Goal: Task Accomplishment & Management: Manage account settings

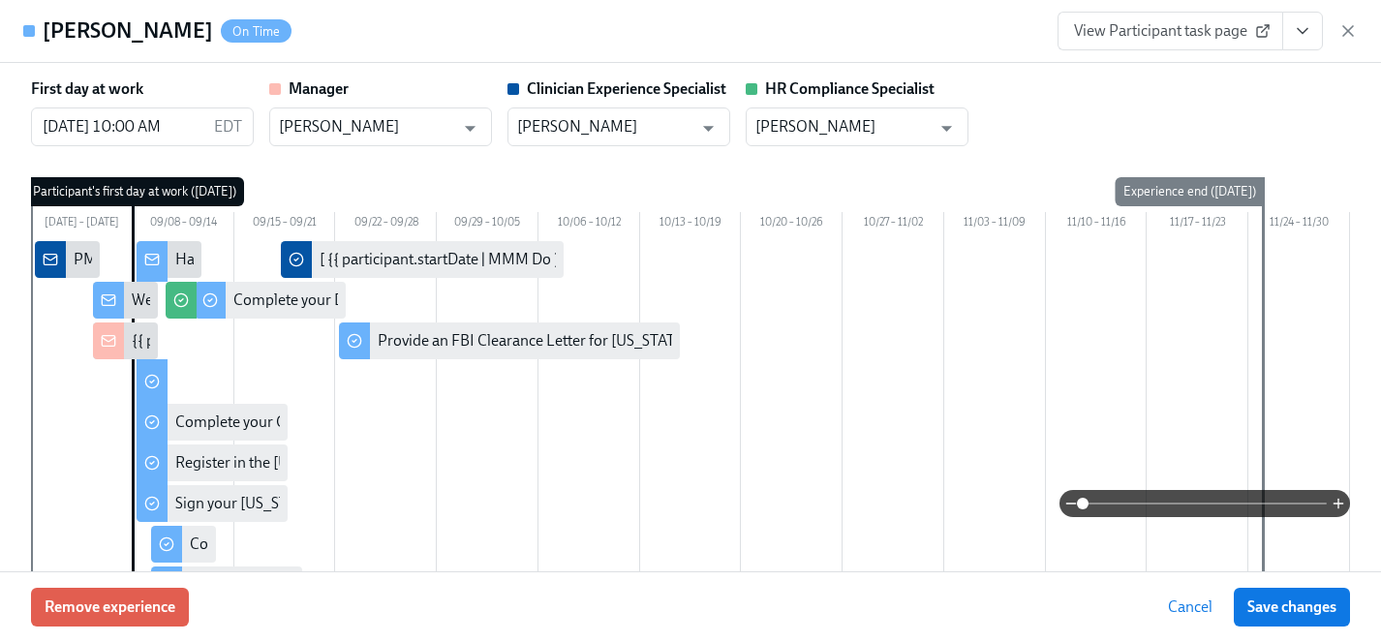
scroll to position [0, 8868]
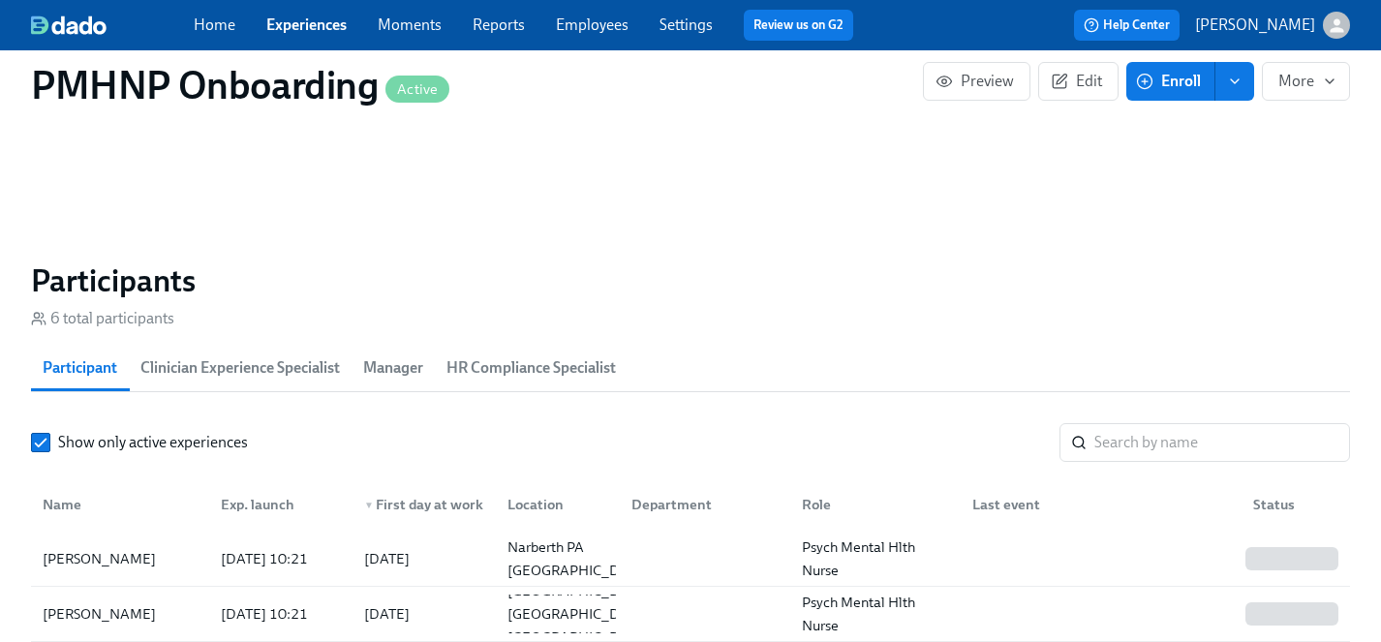
click at [299, 25] on link "Experiences" at bounding box center [306, 24] width 80 height 18
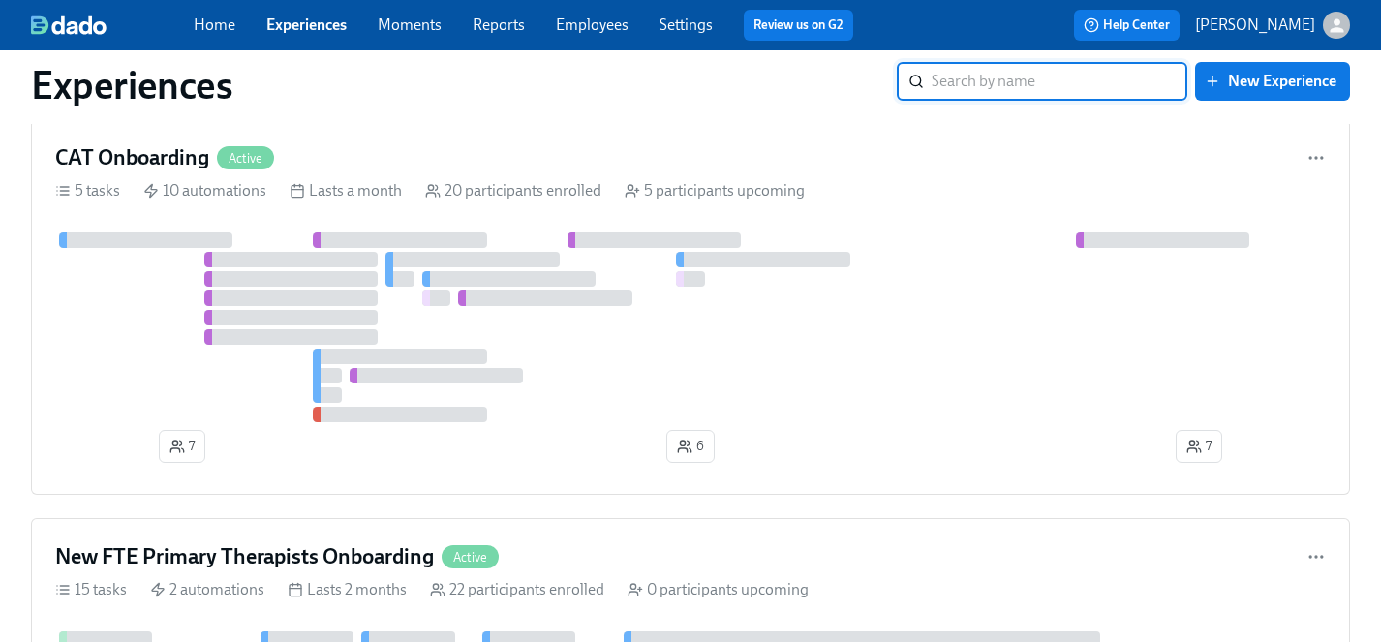
scroll to position [7153, 0]
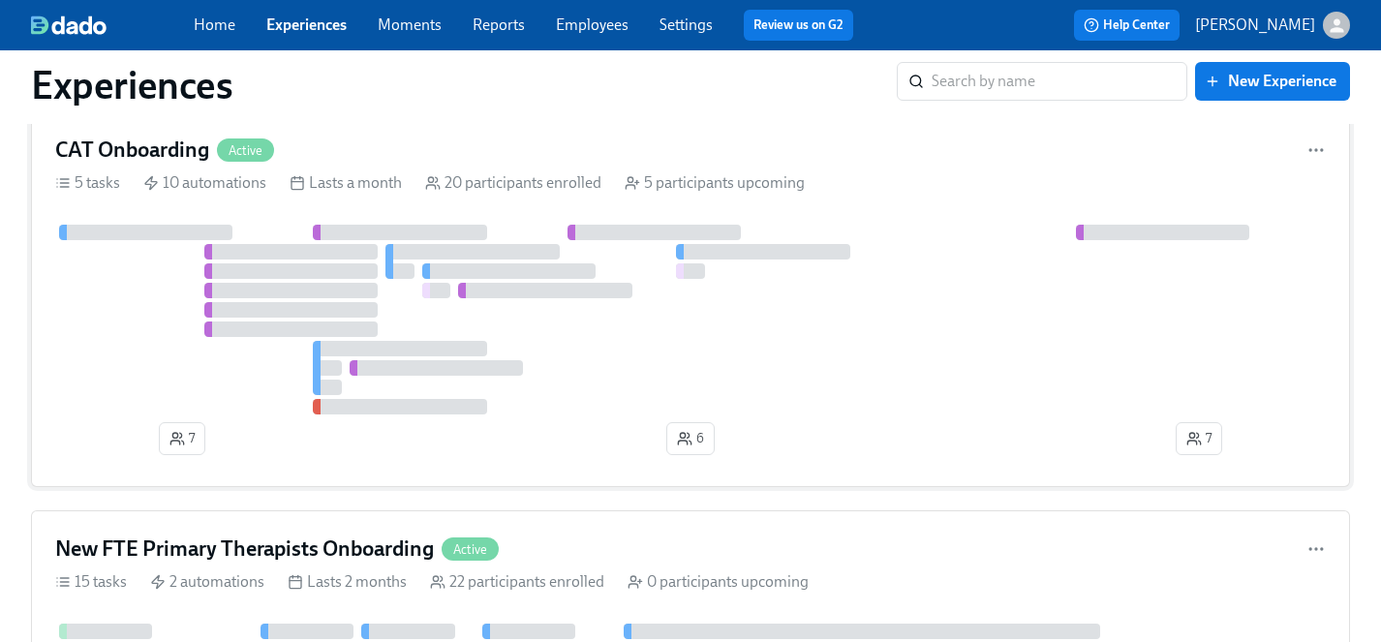
click at [260, 372] on div at bounding box center [690, 320] width 1271 height 190
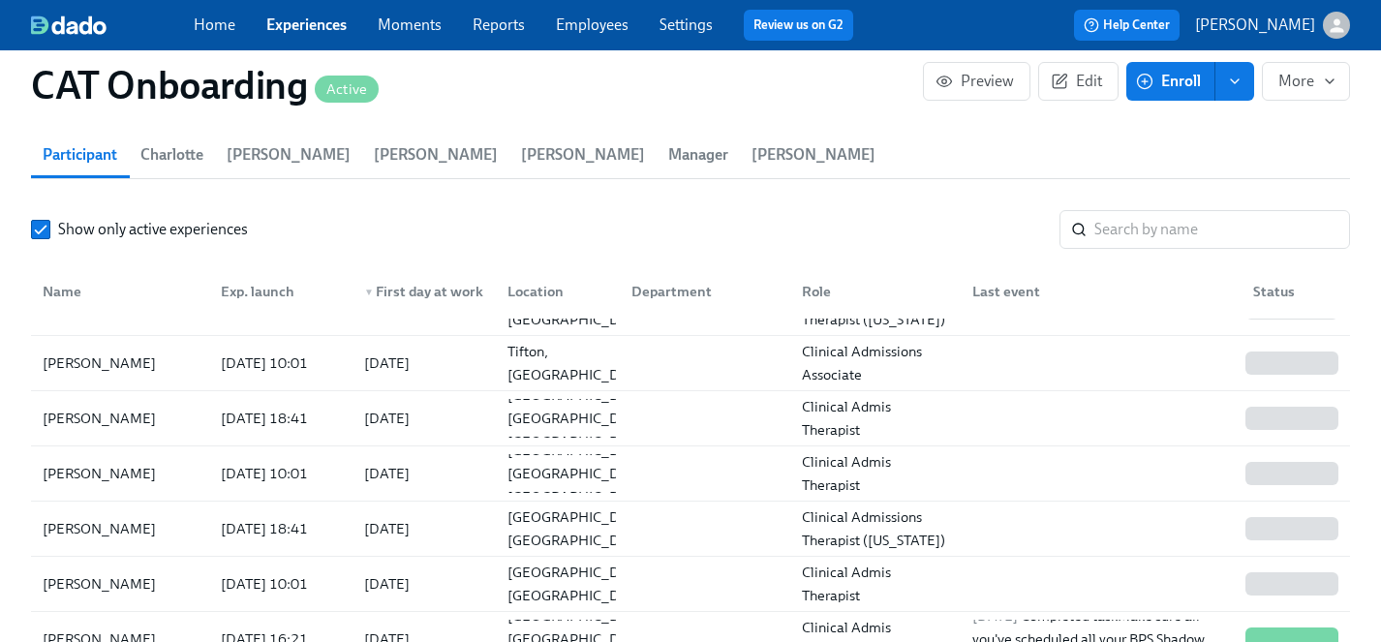
scroll to position [406, 0]
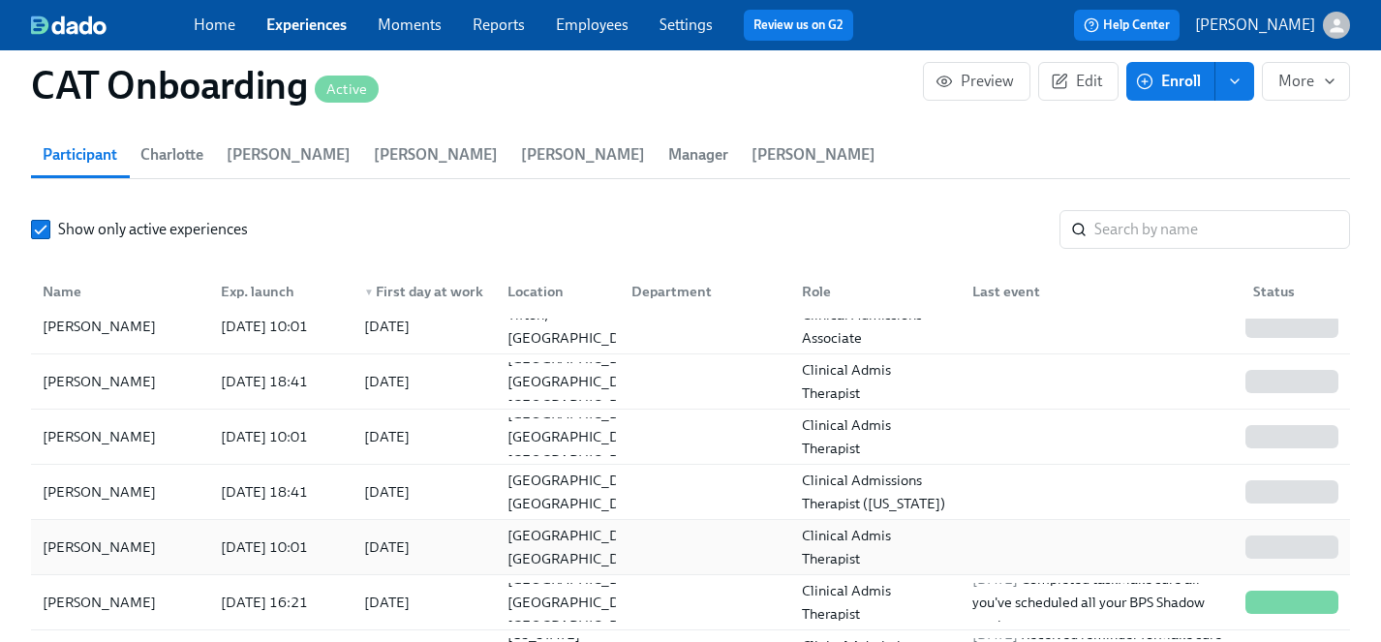
click at [96, 536] on div "[PERSON_NAME]" at bounding box center [99, 547] width 129 height 23
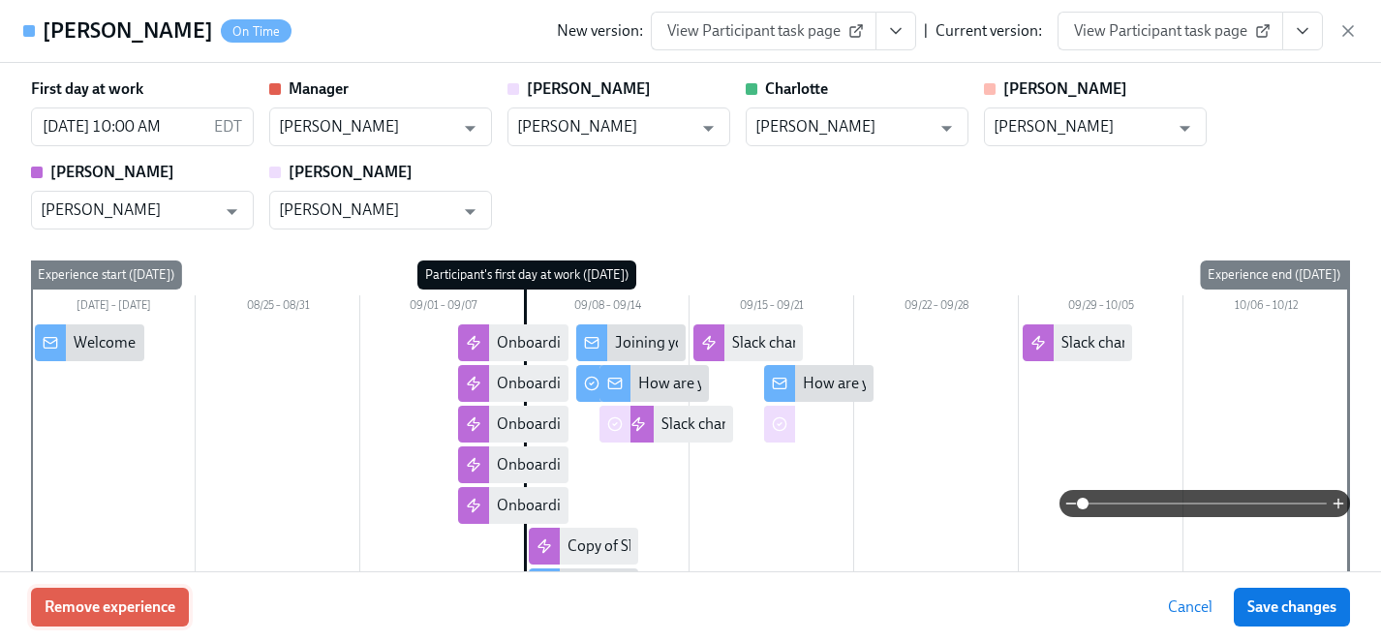
click at [161, 601] on span "Remove experience" at bounding box center [110, 607] width 131 height 19
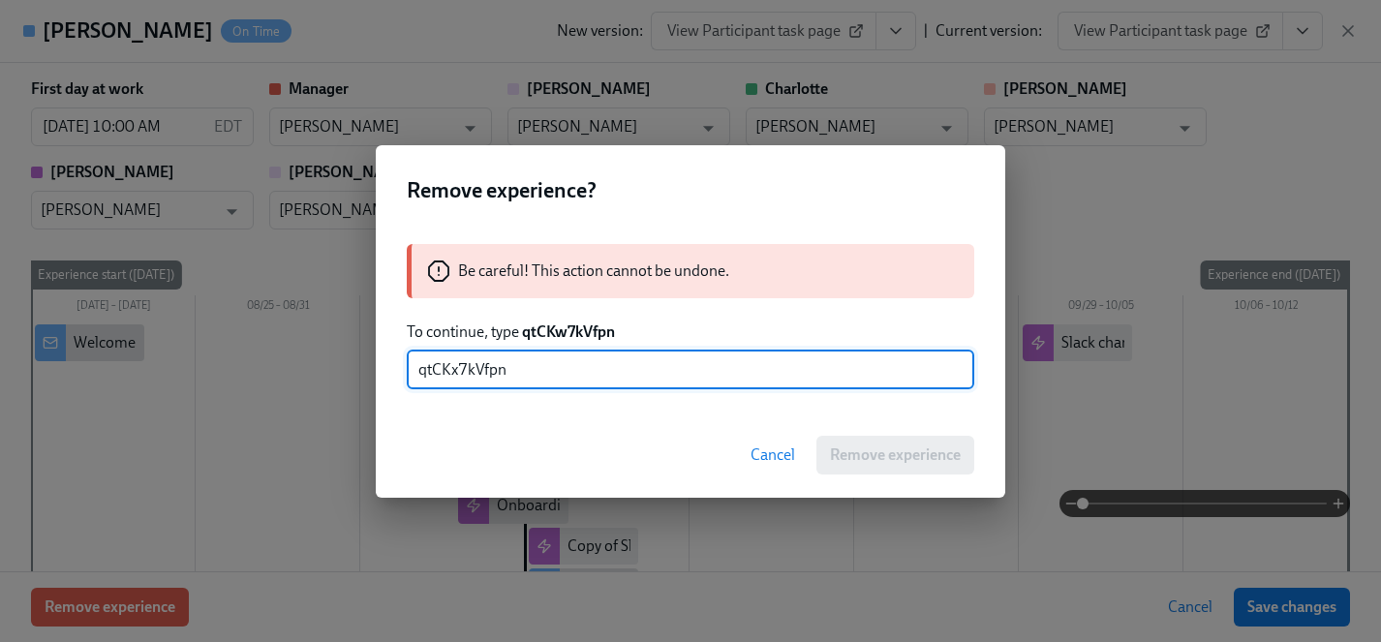
click at [458, 373] on input "qtCKx7kVfpn" at bounding box center [691, 370] width 568 height 39
type input "qtCKw7kVfpn"
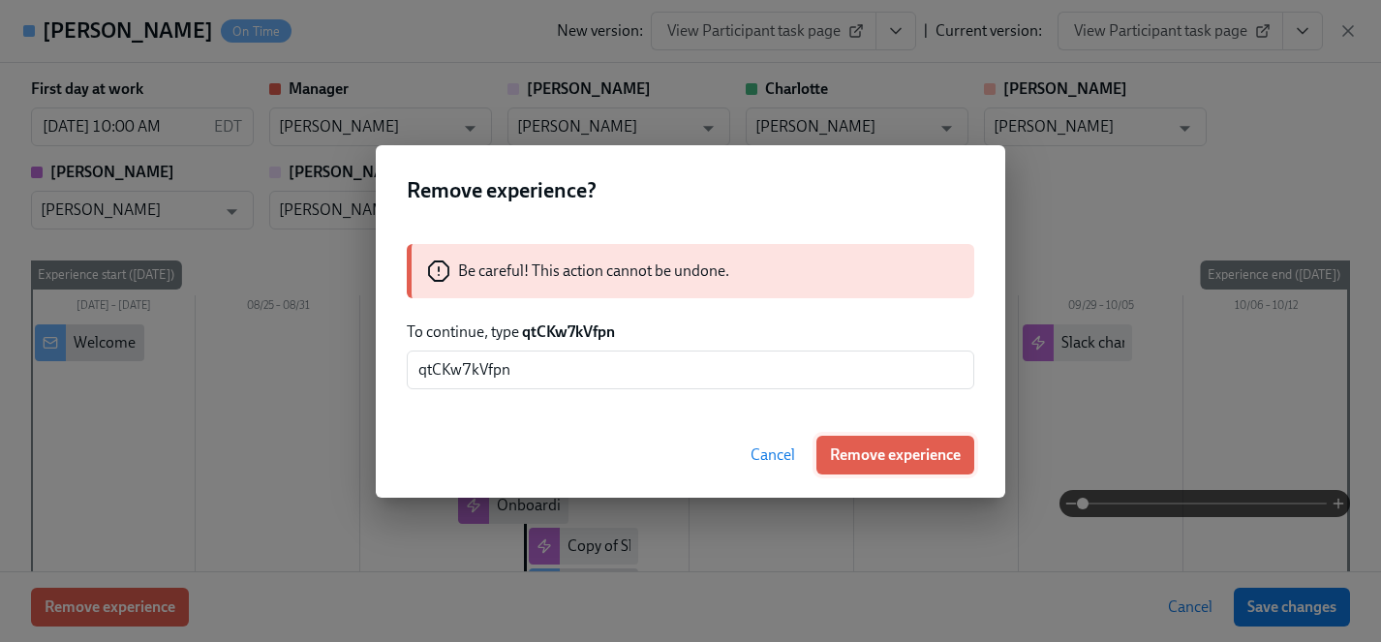
click at [946, 454] on span "Remove experience" at bounding box center [895, 455] width 131 height 19
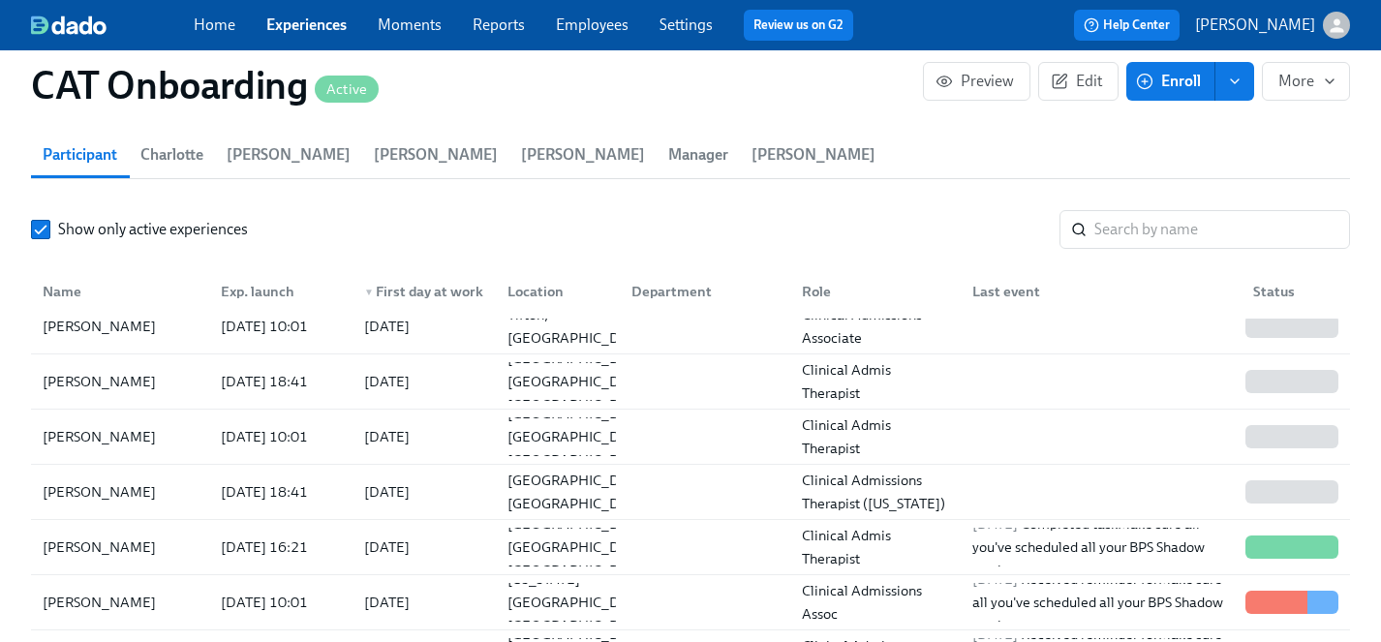
scroll to position [0, 9072]
click at [294, 26] on link "Experiences" at bounding box center [306, 24] width 80 height 18
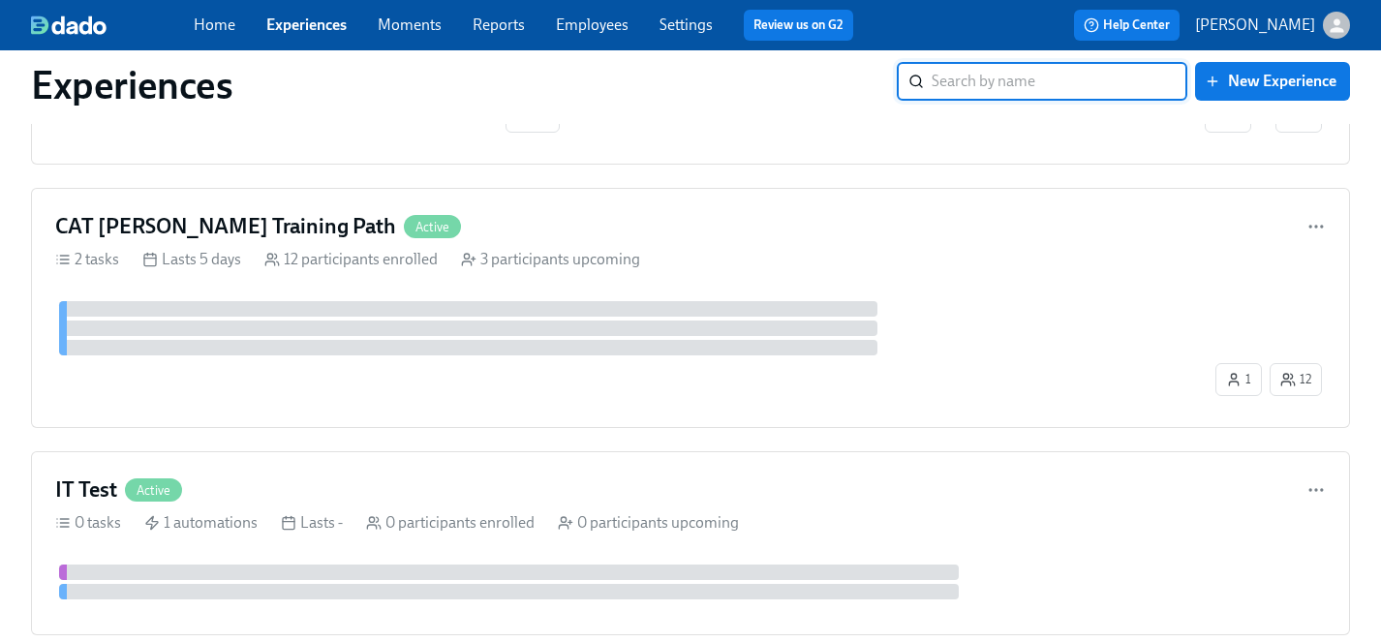
scroll to position [11450, 0]
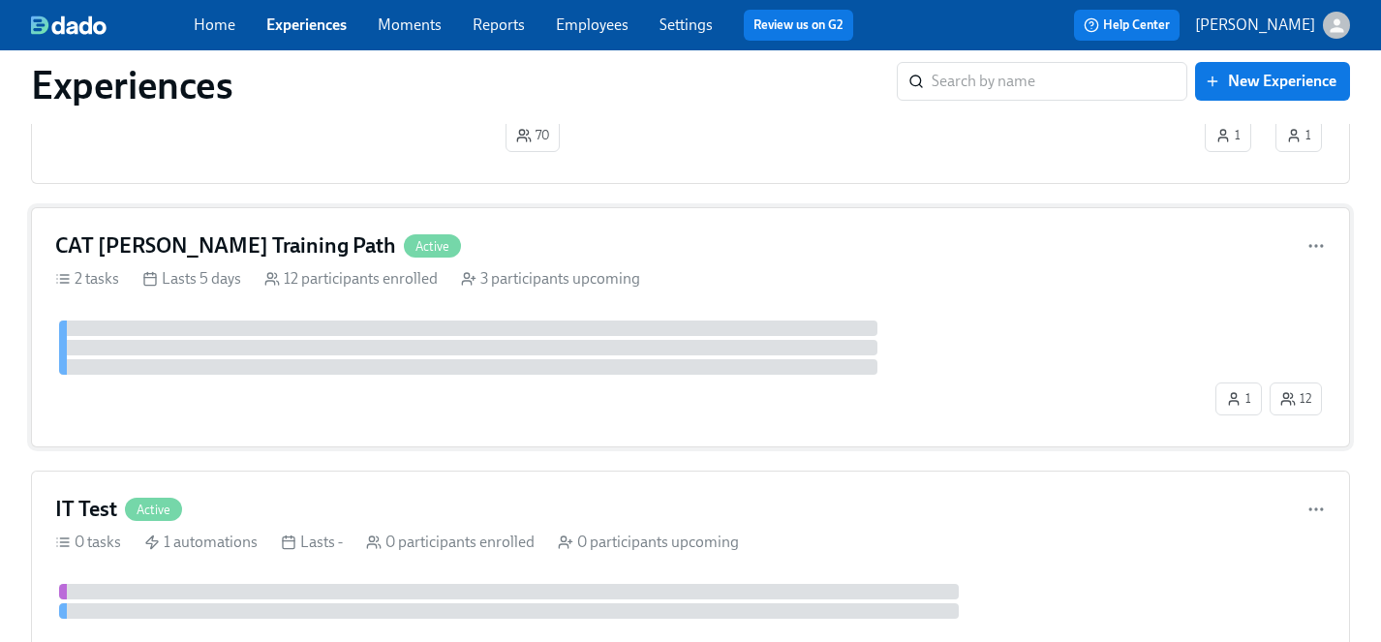
click at [343, 388] on div "1 12" at bounding box center [690, 372] width 1271 height 103
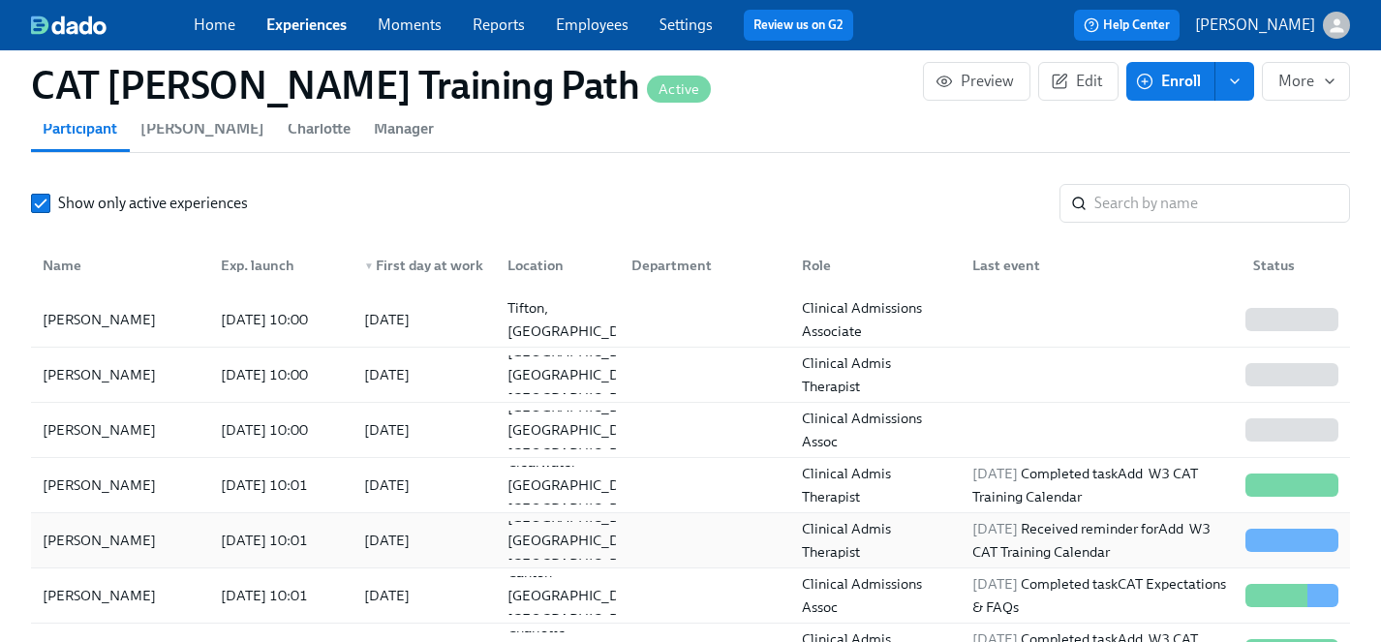
scroll to position [1426, 2]
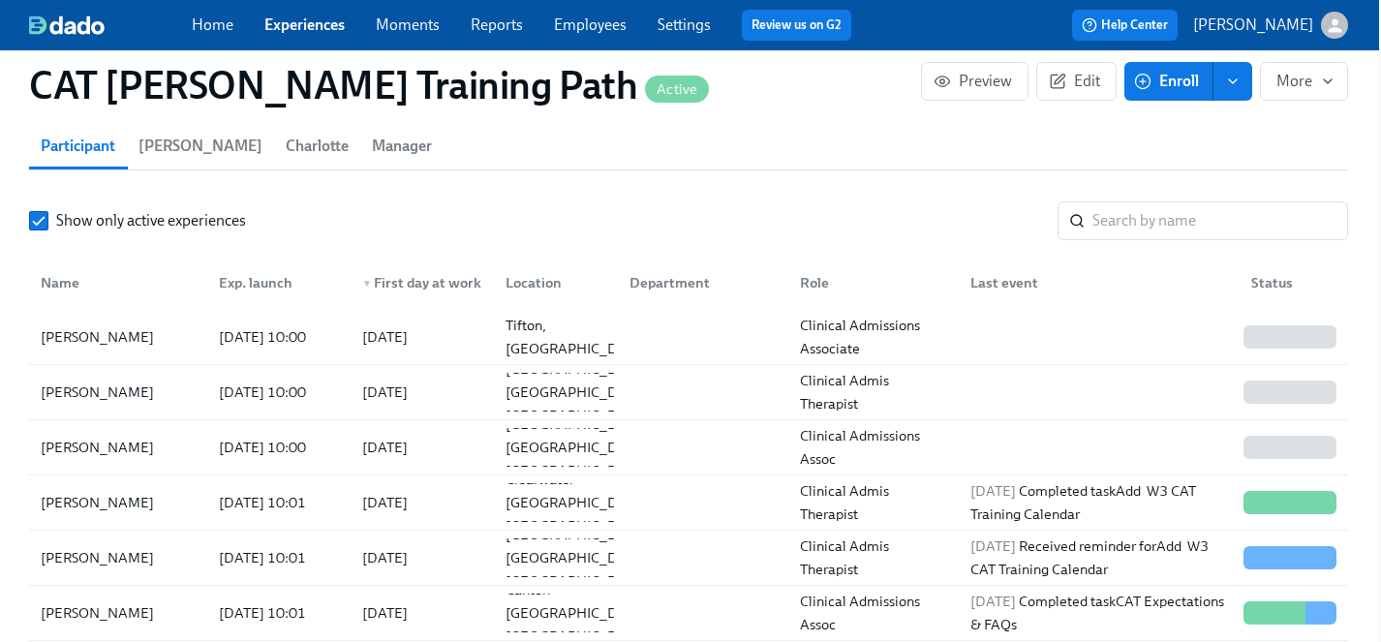
click at [318, 21] on link "Experiences" at bounding box center [304, 24] width 80 height 18
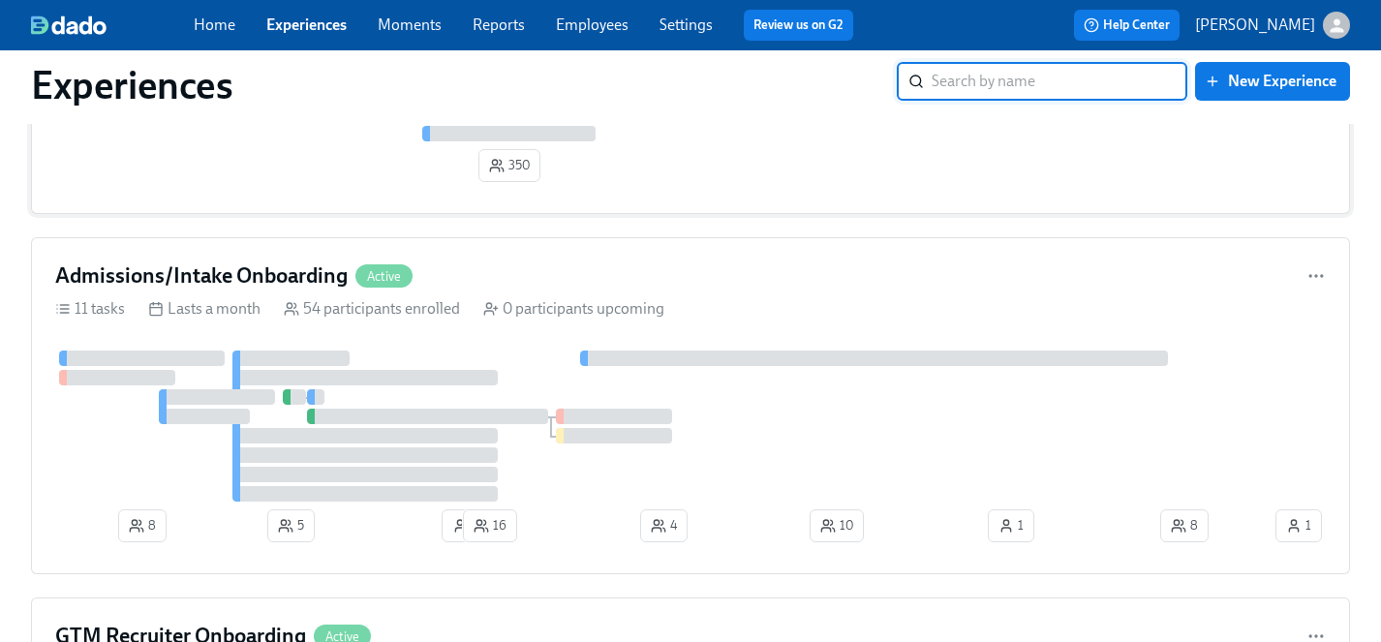
scroll to position [249, 0]
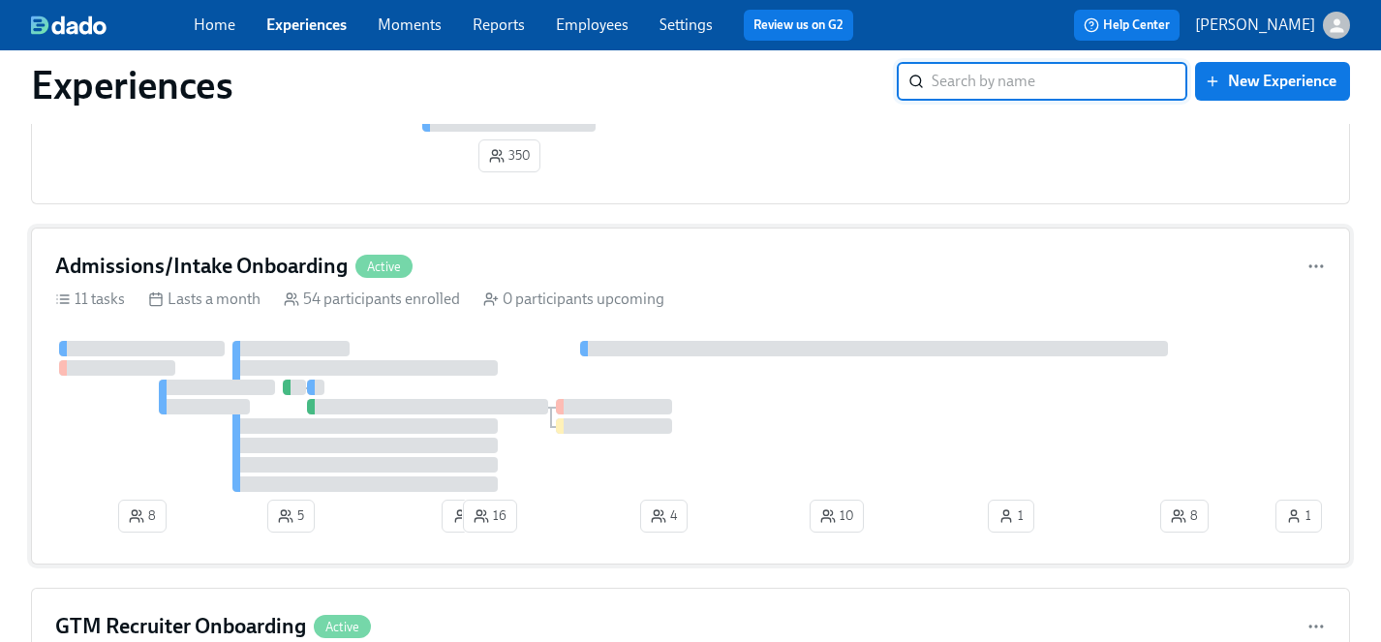
click at [536, 334] on div "Admissions/Intake Onboarding Active 11 tasks Lasts a month 54 participants enro…" at bounding box center [690, 396] width 1319 height 337
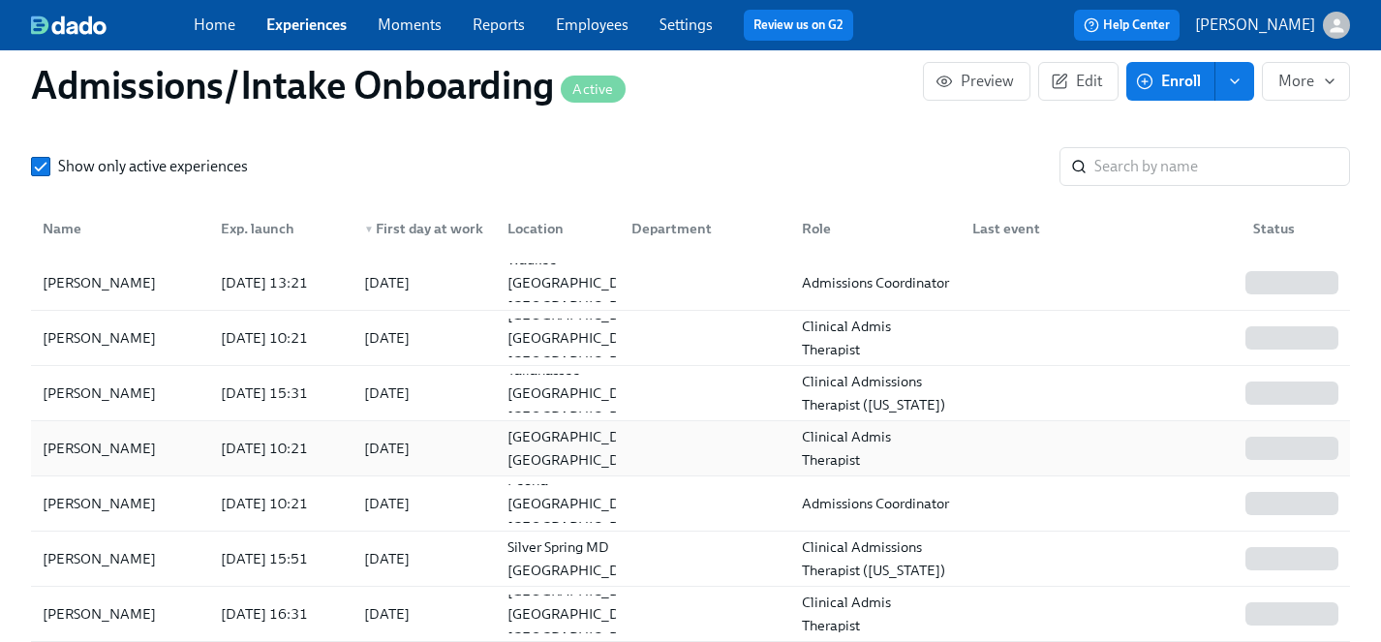
click at [101, 449] on div "[PERSON_NAME]" at bounding box center [99, 448] width 129 height 23
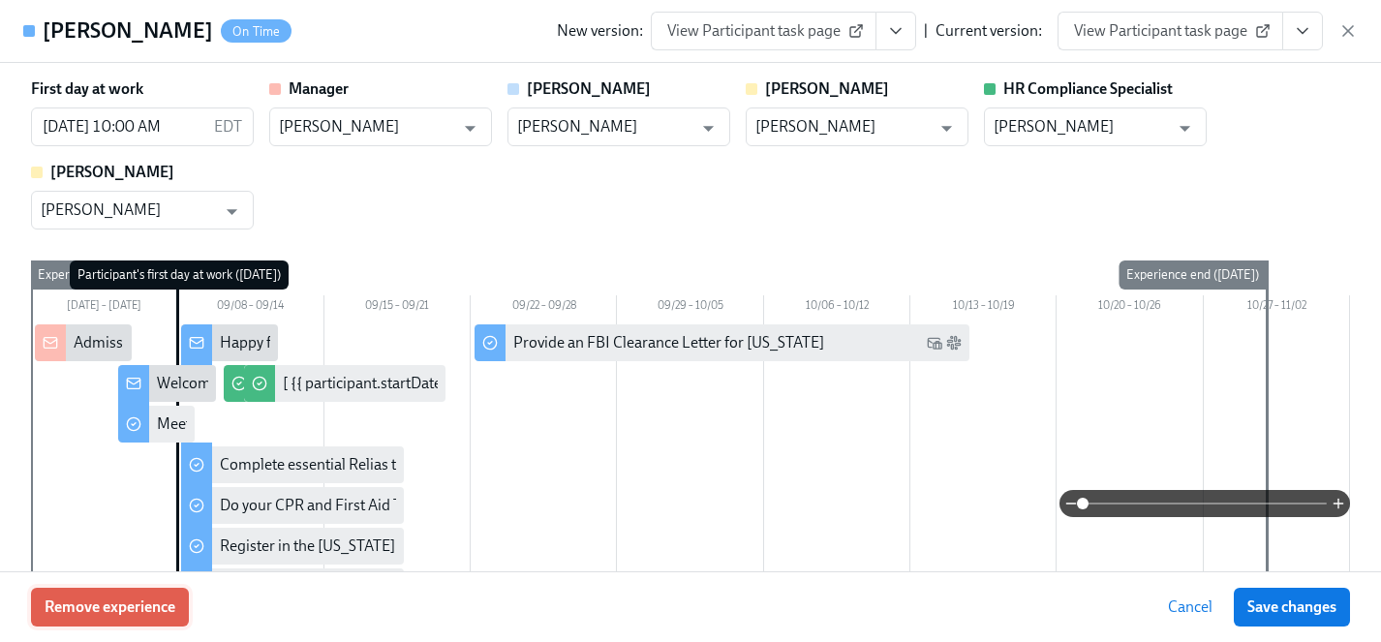
click at [117, 612] on span "Remove experience" at bounding box center [110, 607] width 131 height 19
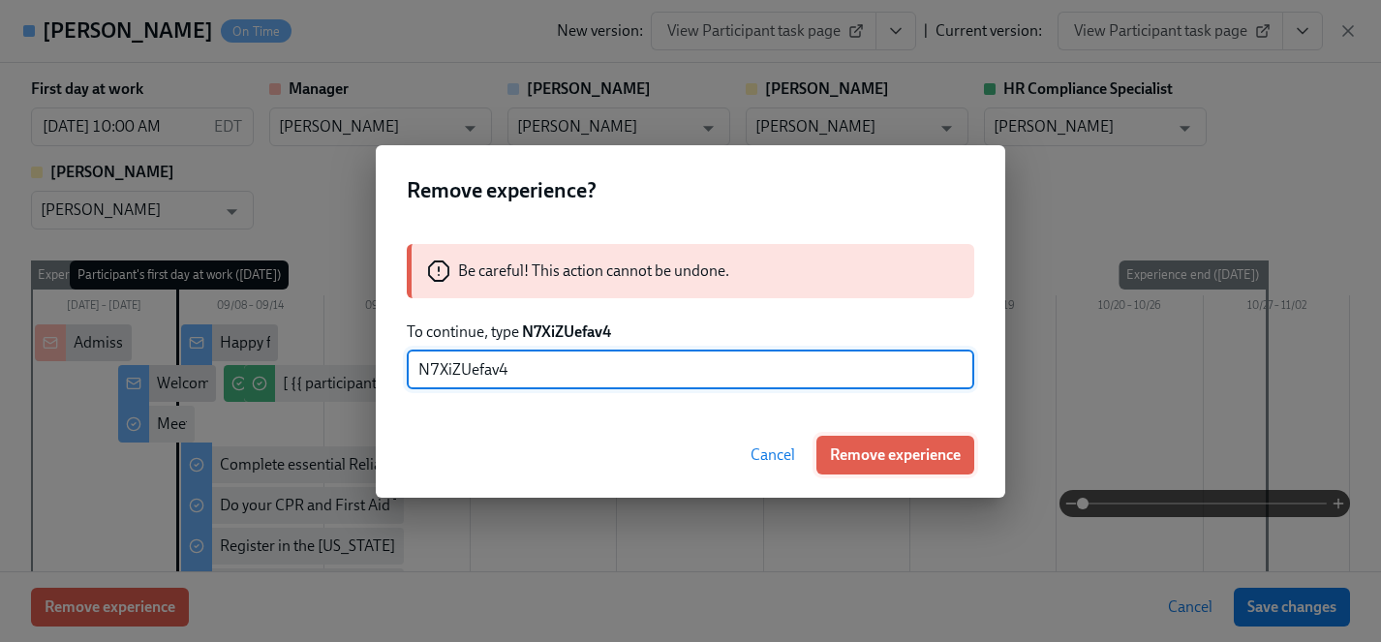
type input "N7XiZUefav4"
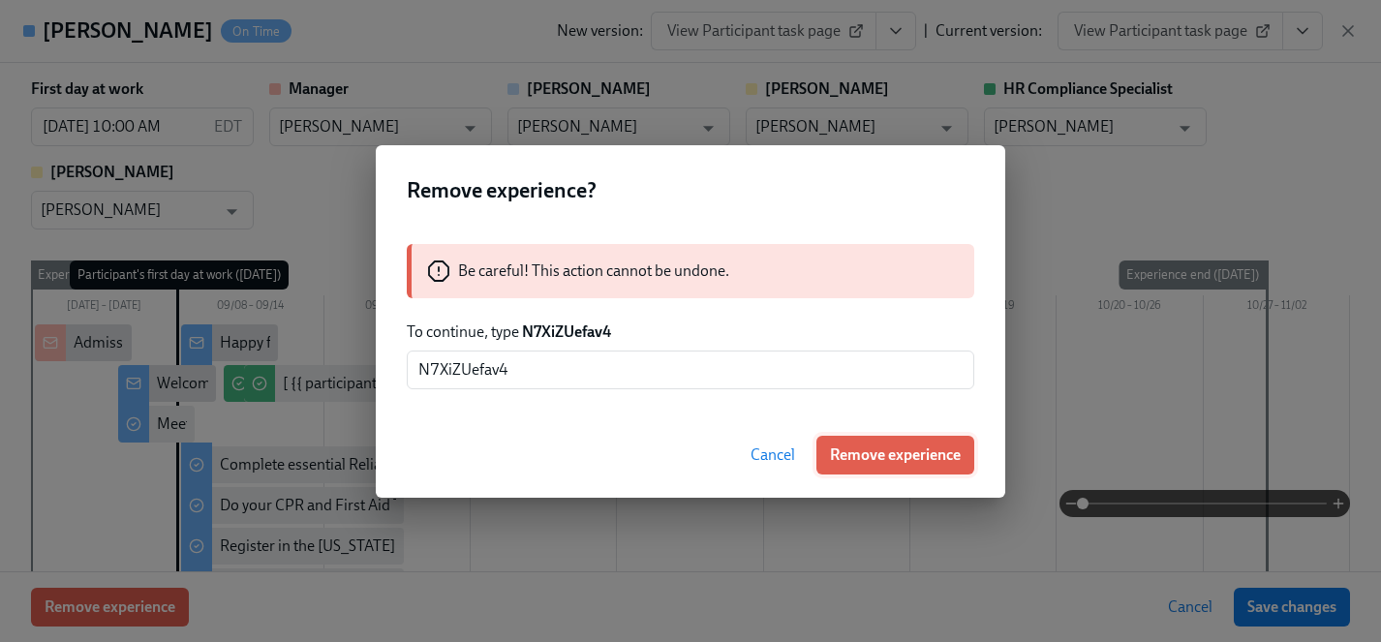
click at [860, 453] on span "Remove experience" at bounding box center [895, 455] width 131 height 19
